Goal: Task Accomplishment & Management: Manage account settings

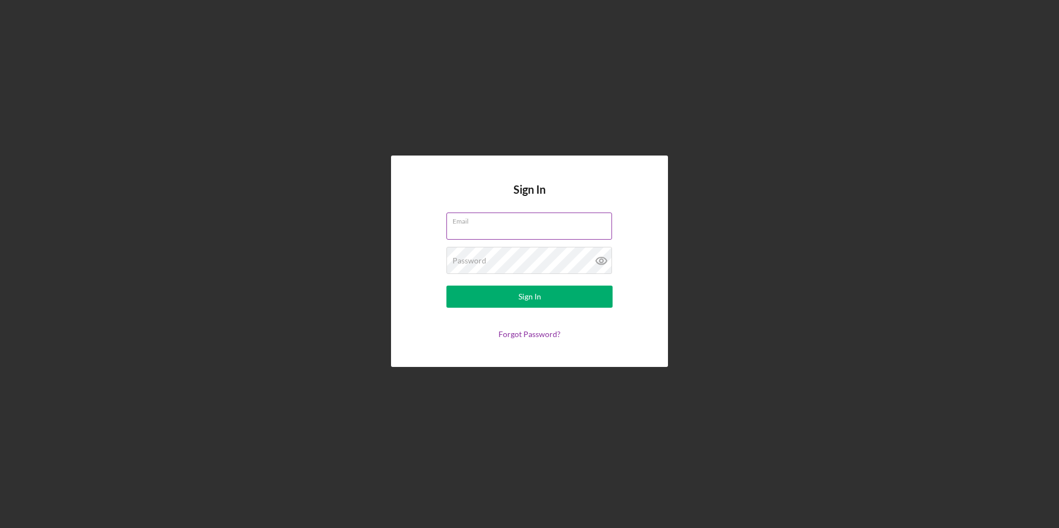
click at [493, 228] on input "Email" at bounding box center [529, 226] width 166 height 27
type input "[EMAIL_ADDRESS][DOMAIN_NAME]"
click at [446, 286] on button "Sign In" at bounding box center [529, 297] width 166 height 22
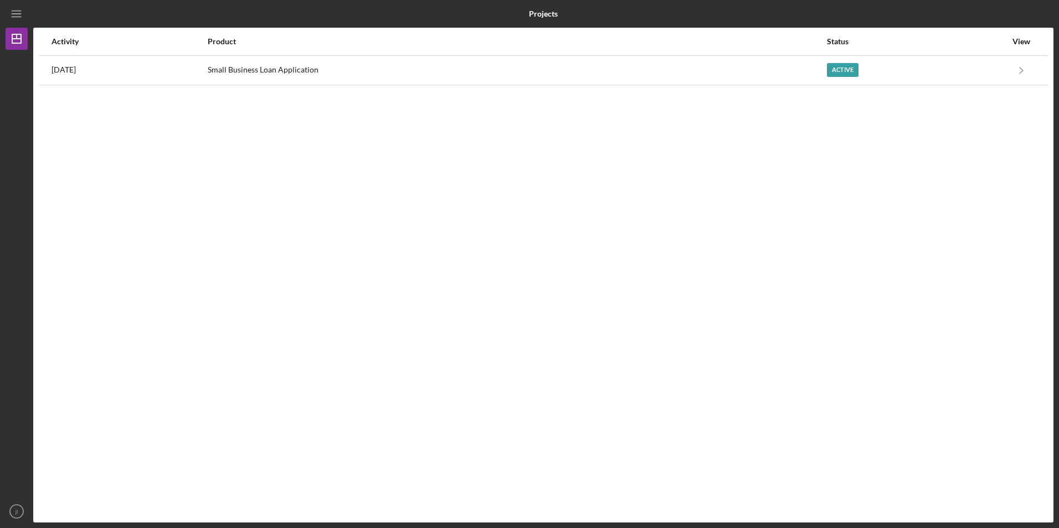
click at [0, 528] on nordpass-portal at bounding box center [0, 528] width 0 height 0
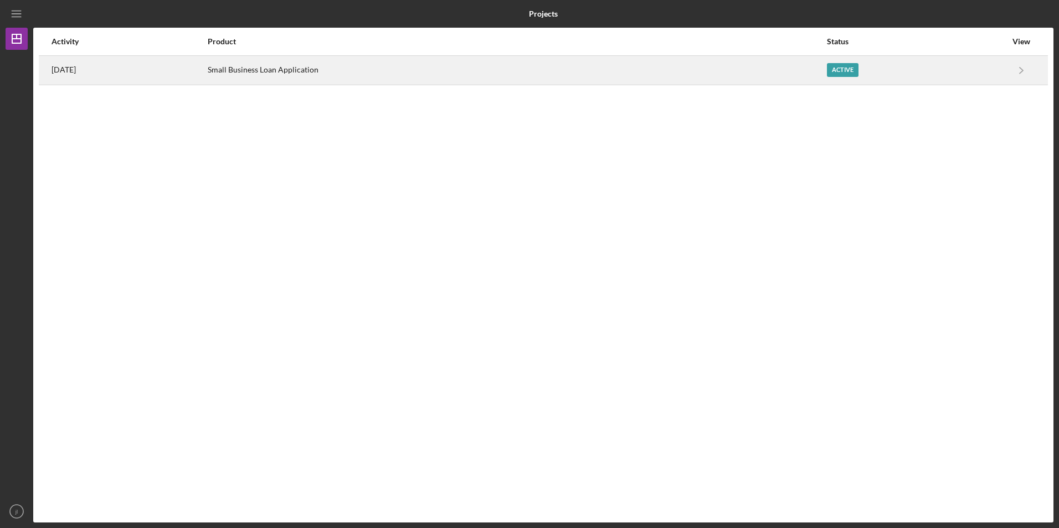
click at [867, 71] on div "Active" at bounding box center [916, 70] width 179 height 28
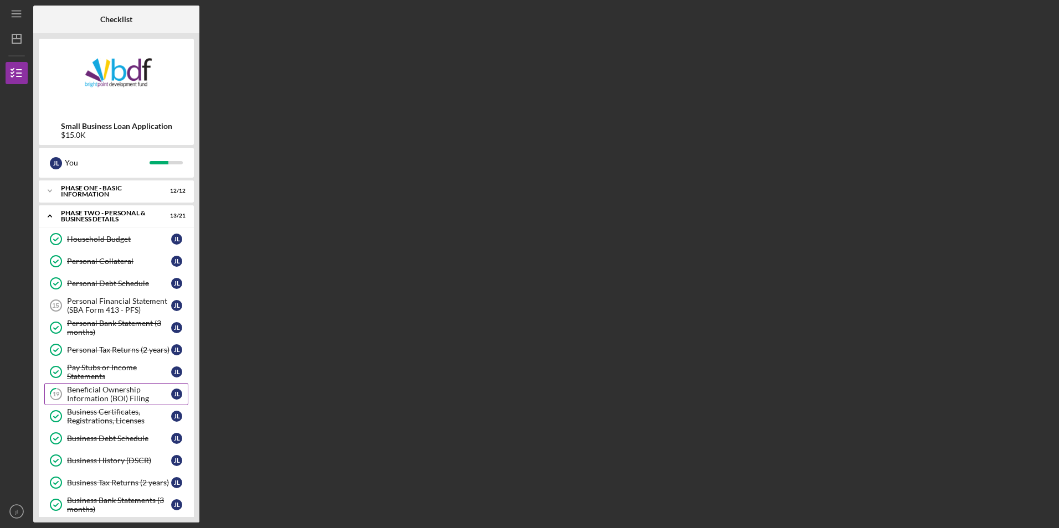
click at [128, 396] on div "Beneficial Ownership Information (BOI) Filing" at bounding box center [119, 394] width 104 height 18
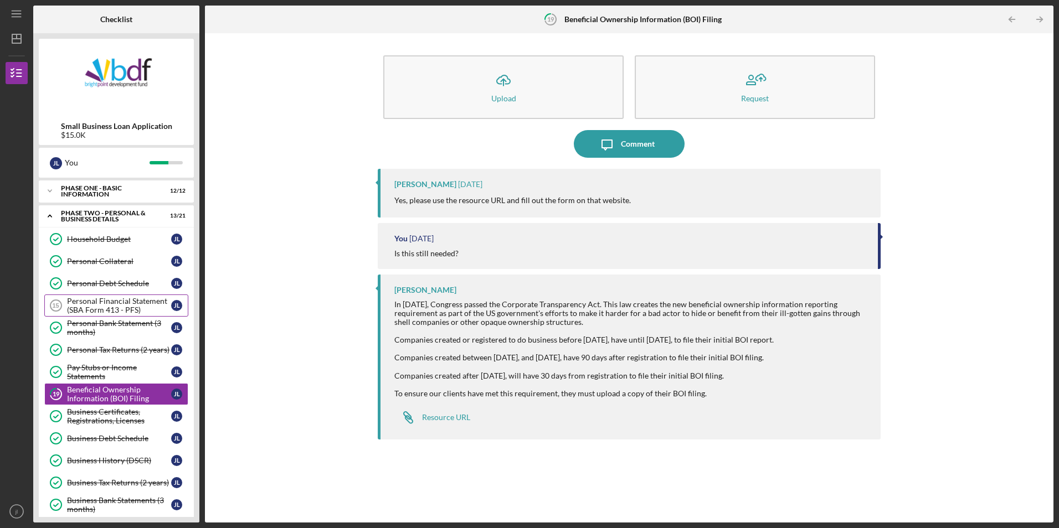
click at [125, 306] on div "Personal Financial Statement (SBA Form 413 - PFS)" at bounding box center [119, 306] width 104 height 18
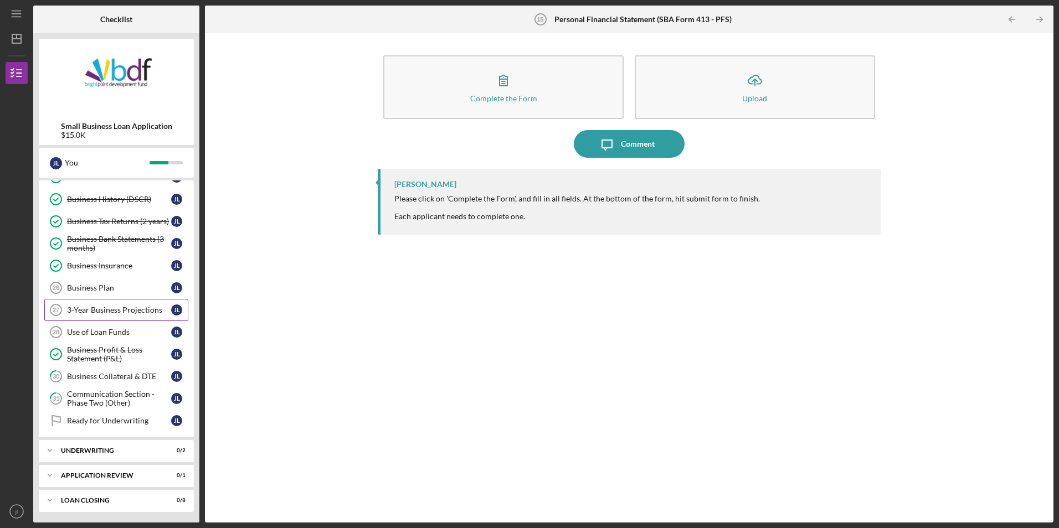
scroll to position [262, 0]
click at [117, 398] on div "Communication Section - Phase Two (Other)" at bounding box center [119, 398] width 104 height 18
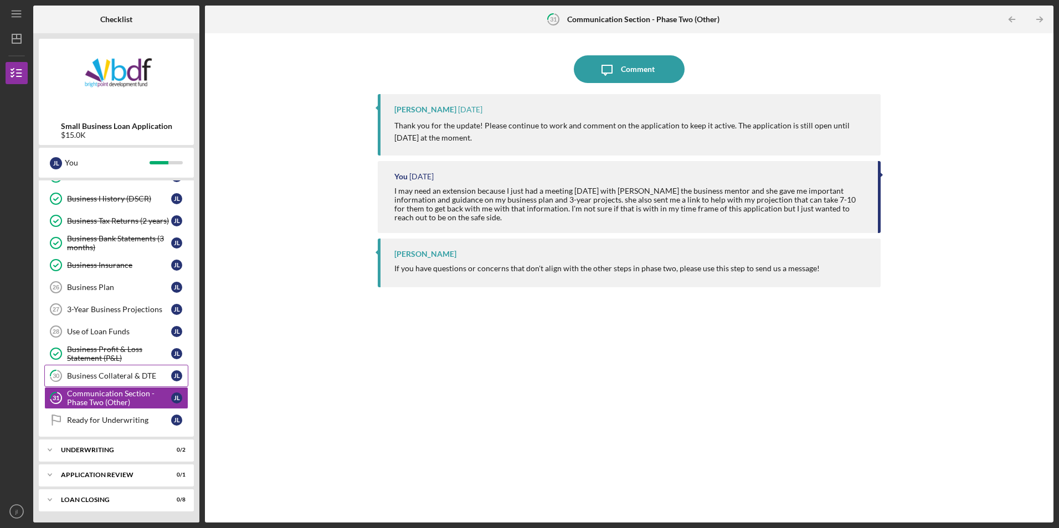
click at [124, 373] on div "Business Collateral & DTE" at bounding box center [119, 376] width 104 height 9
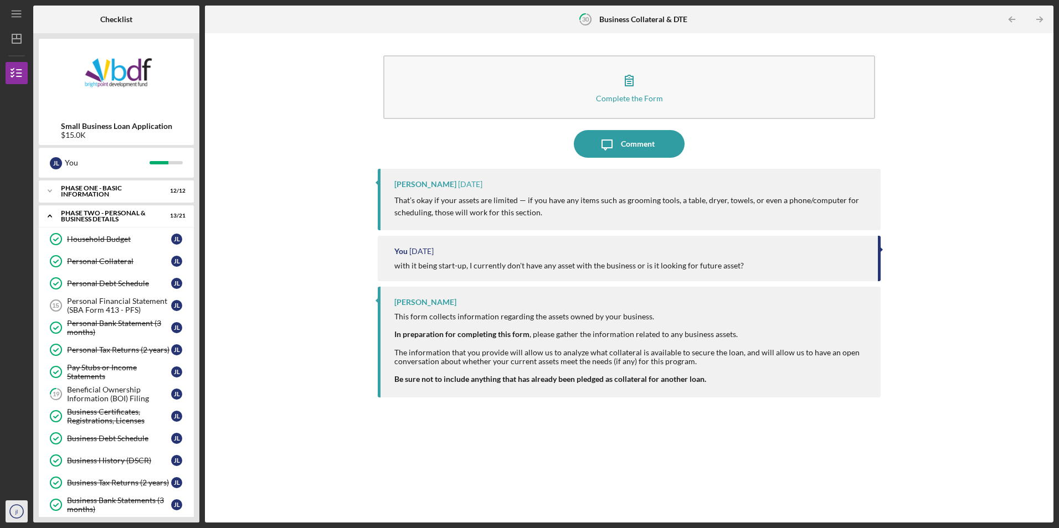
click at [9, 516] on icon "jl" at bounding box center [17, 512] width 22 height 28
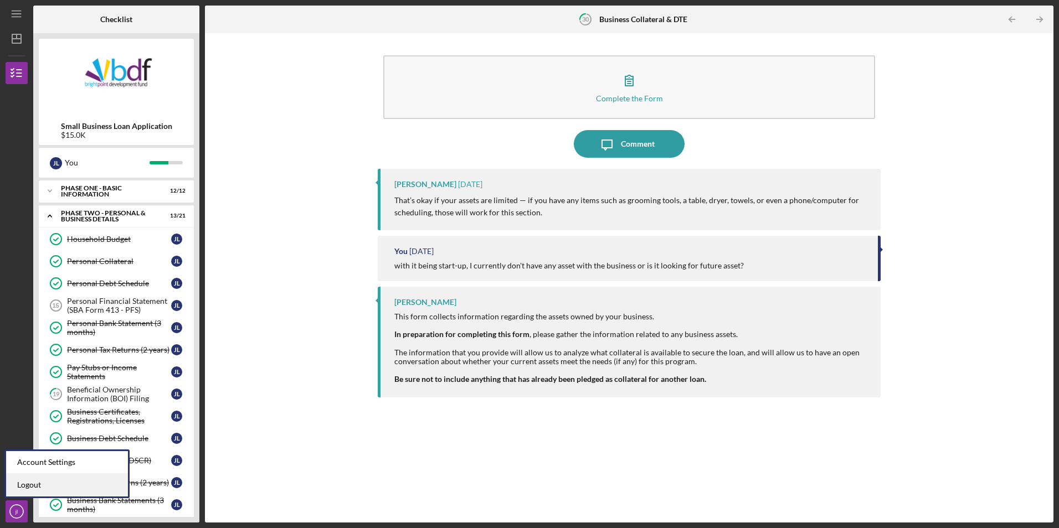
click at [39, 486] on link "Logout" at bounding box center [67, 485] width 122 height 23
